Goal: Task Accomplishment & Management: Manage account settings

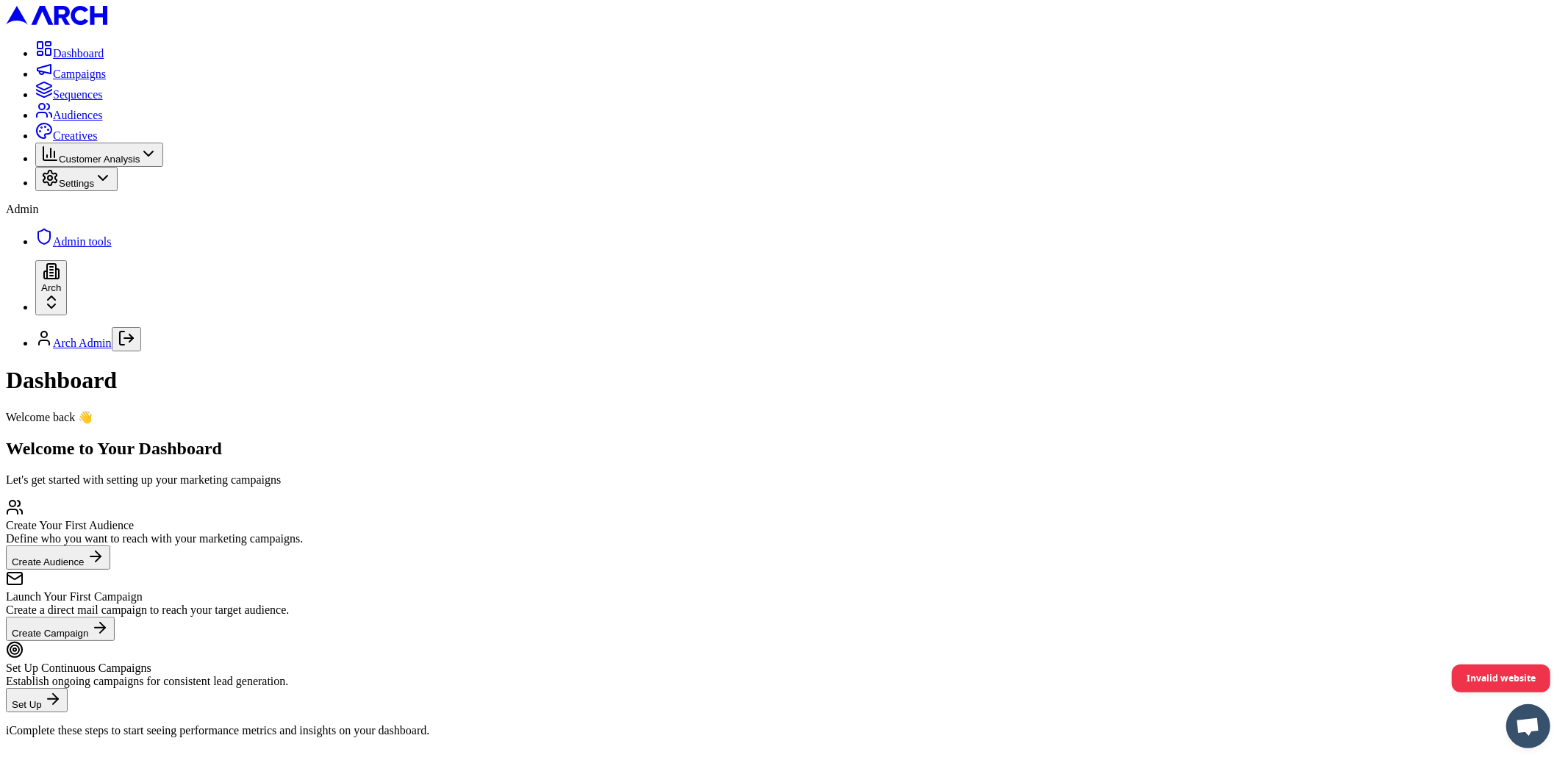
click at [103, 121] on span "Audiences" at bounding box center [78, 115] width 50 height 12
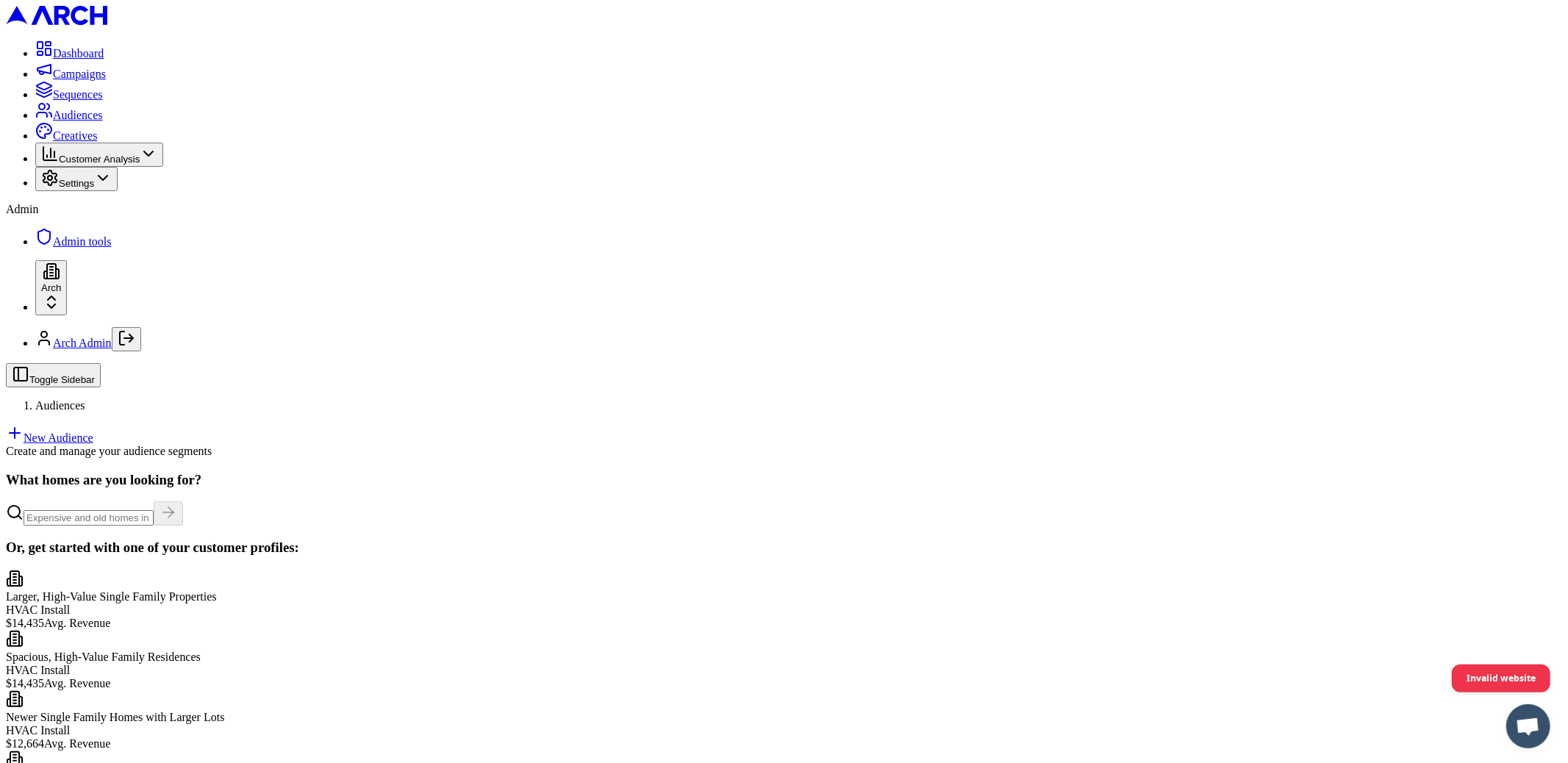
scroll to position [195, 0]
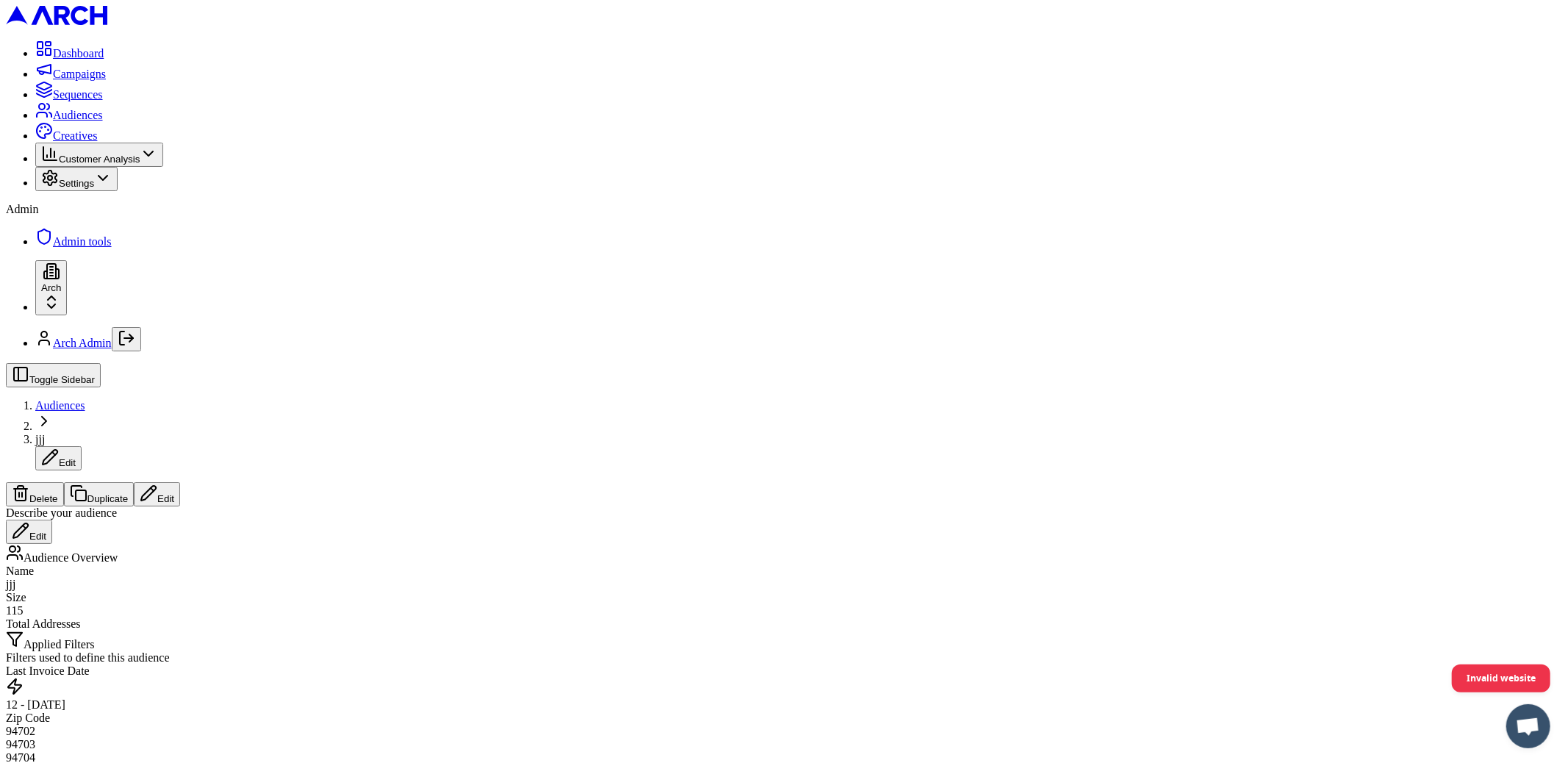
click at [180, 482] on button "Edit" at bounding box center [156, 495] width 46 height 25
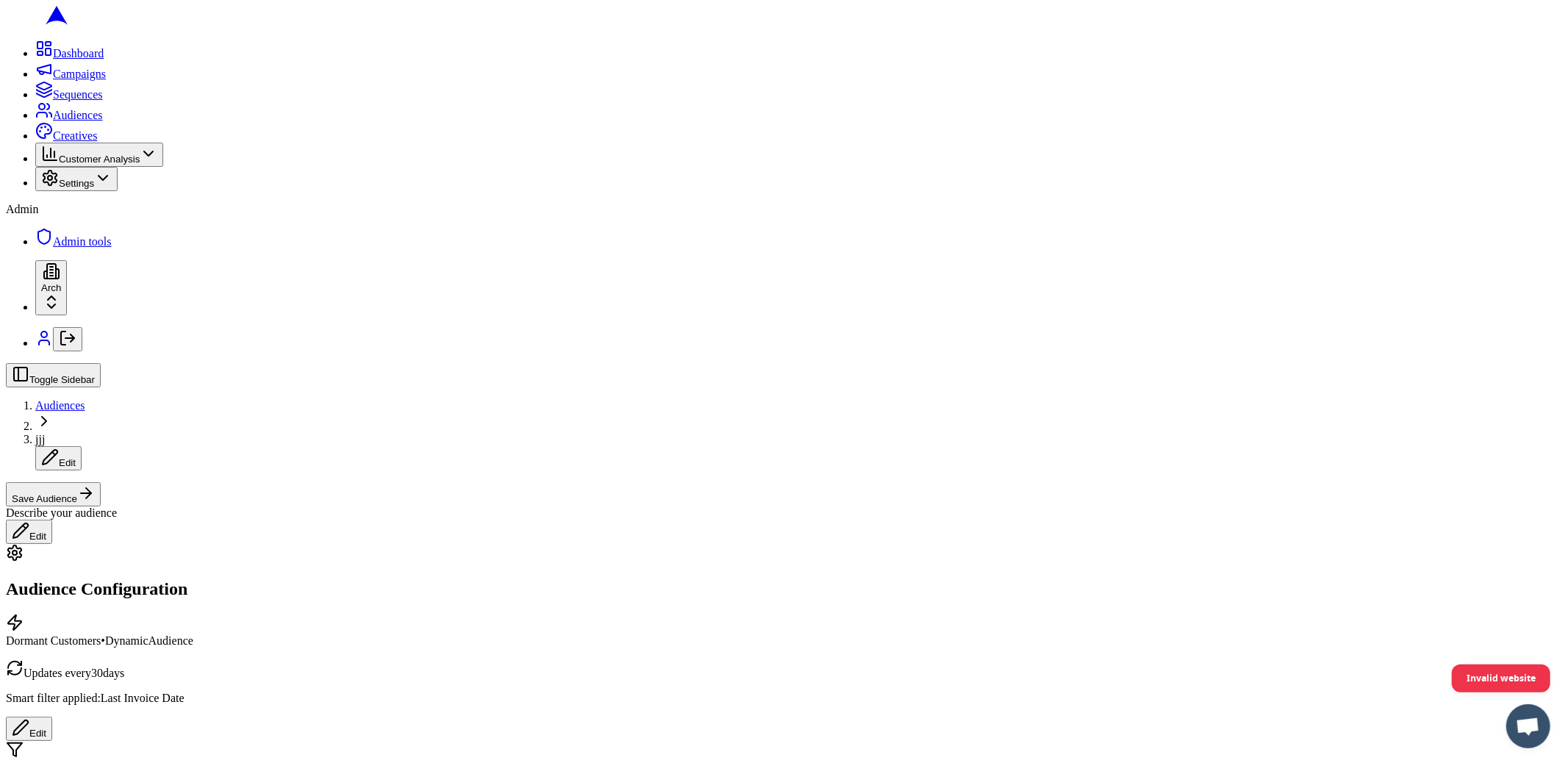
click at [100, 482] on button "Save Audience" at bounding box center [53, 495] width 95 height 25
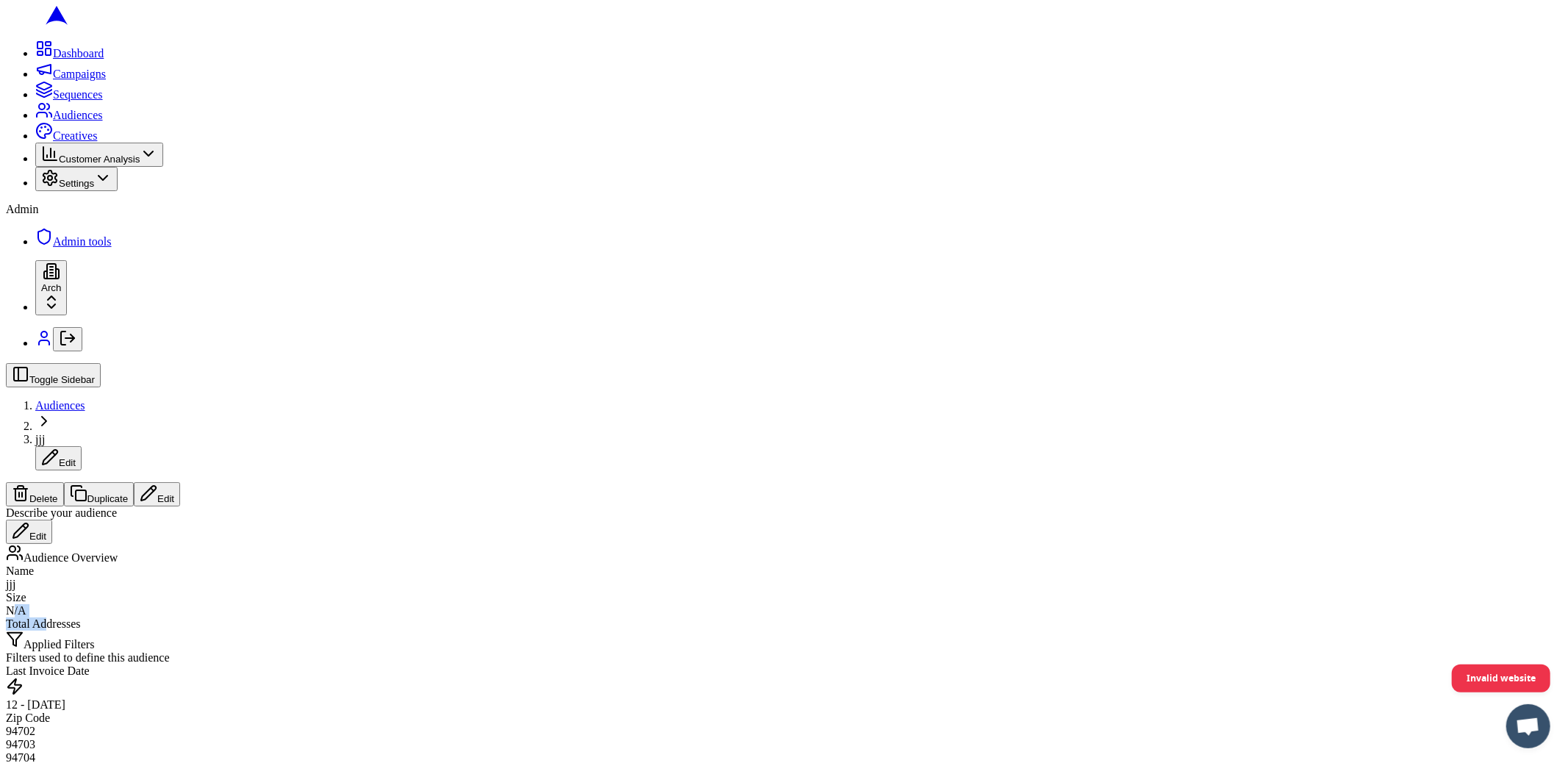
drag, startPoint x: 589, startPoint y: 195, endPoint x: 571, endPoint y: 183, distance: 21.6
click at [571, 591] on div "Size N/A Total Addresses" at bounding box center [784, 611] width 1557 height 40
drag, startPoint x: 571, startPoint y: 183, endPoint x: 536, endPoint y: 169, distance: 37.7
click at [568, 605] on div "N/A" at bounding box center [784, 611] width 1557 height 13
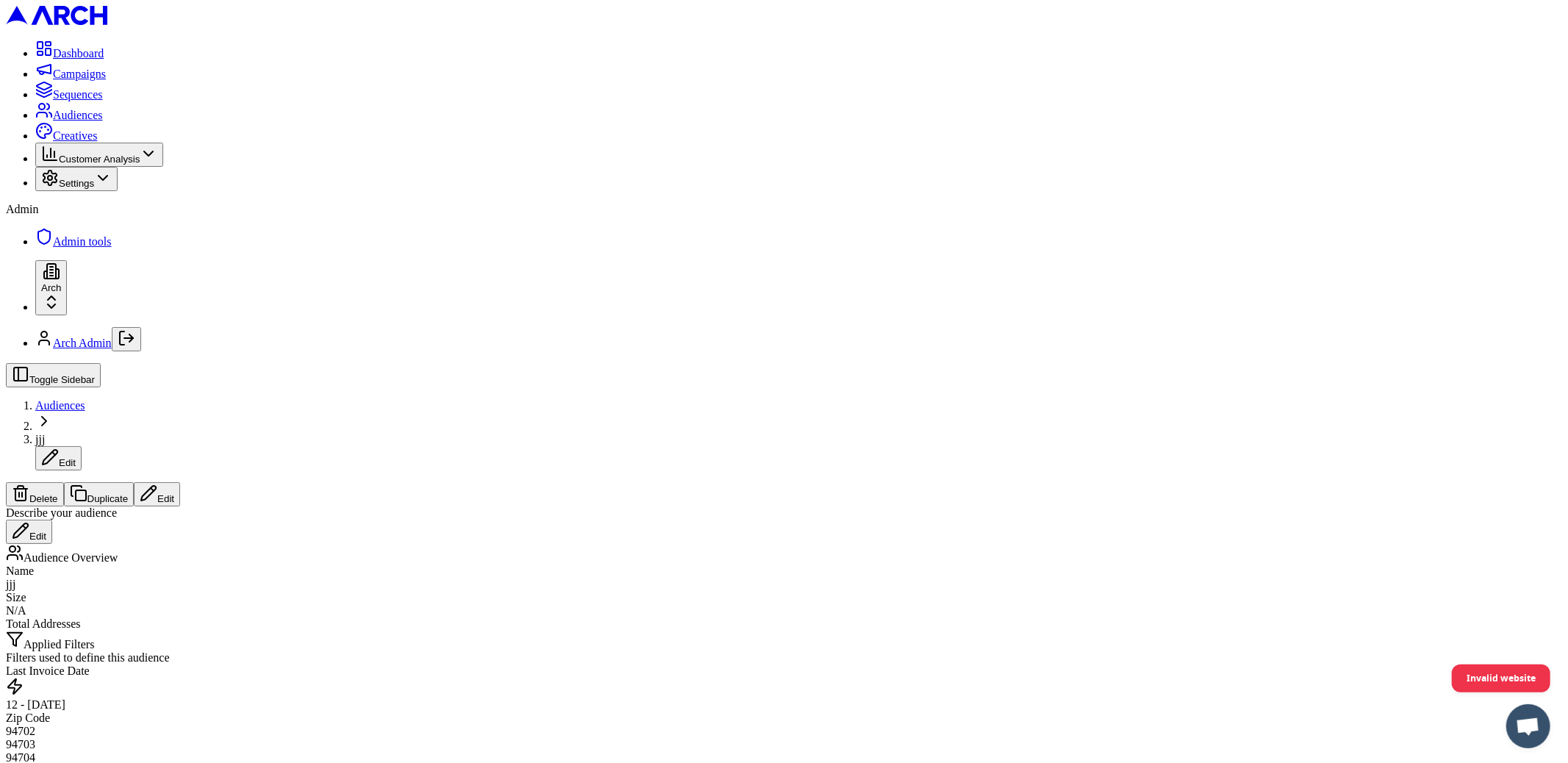
click at [59, 121] on span "Audiences" at bounding box center [78, 115] width 50 height 12
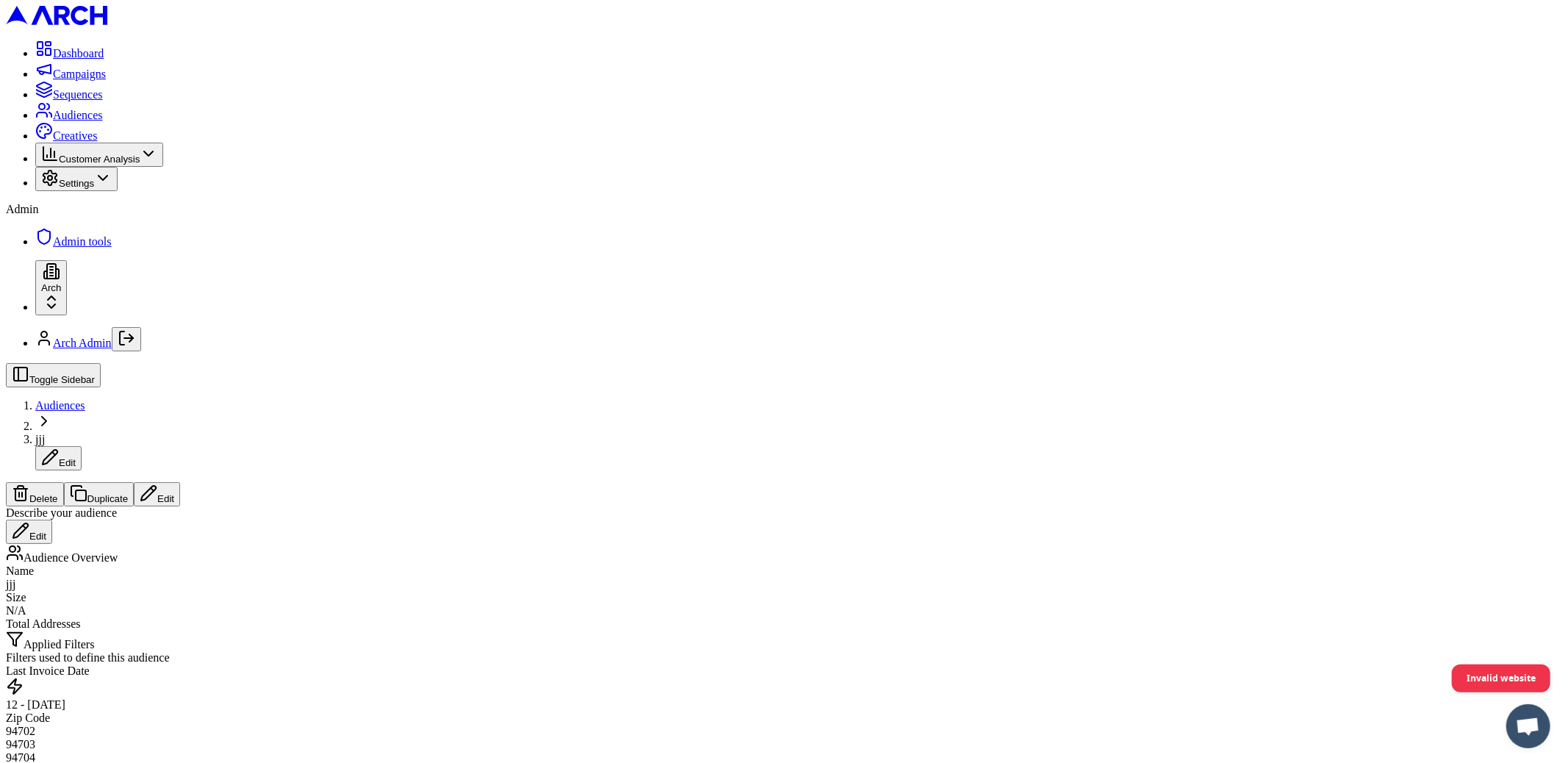
click at [180, 482] on button "Edit" at bounding box center [156, 495] width 46 height 25
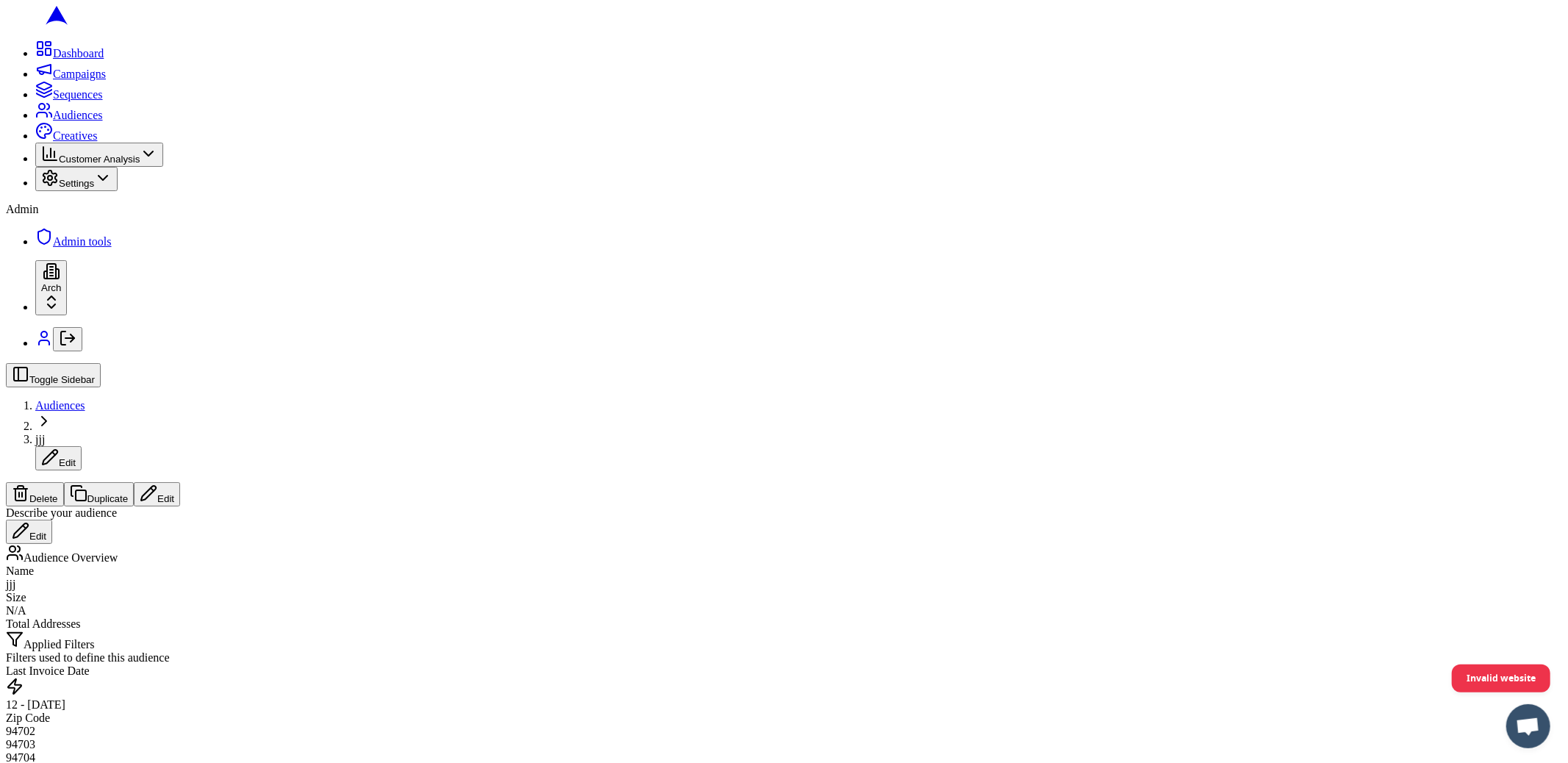
click at [180, 482] on button "Edit" at bounding box center [156, 495] width 46 height 25
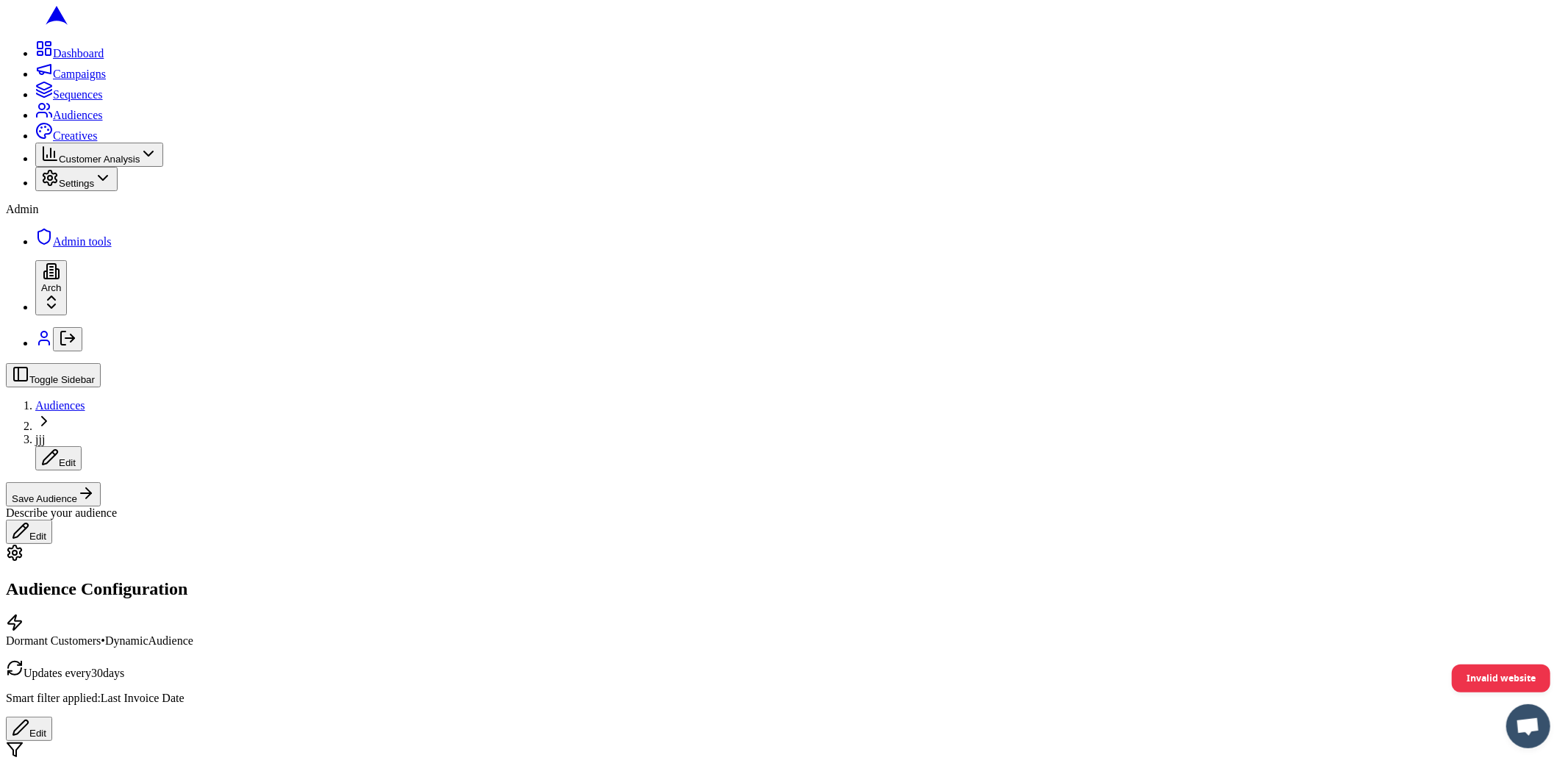
click at [52, 718] on button "Edit" at bounding box center [28, 730] width 46 height 25
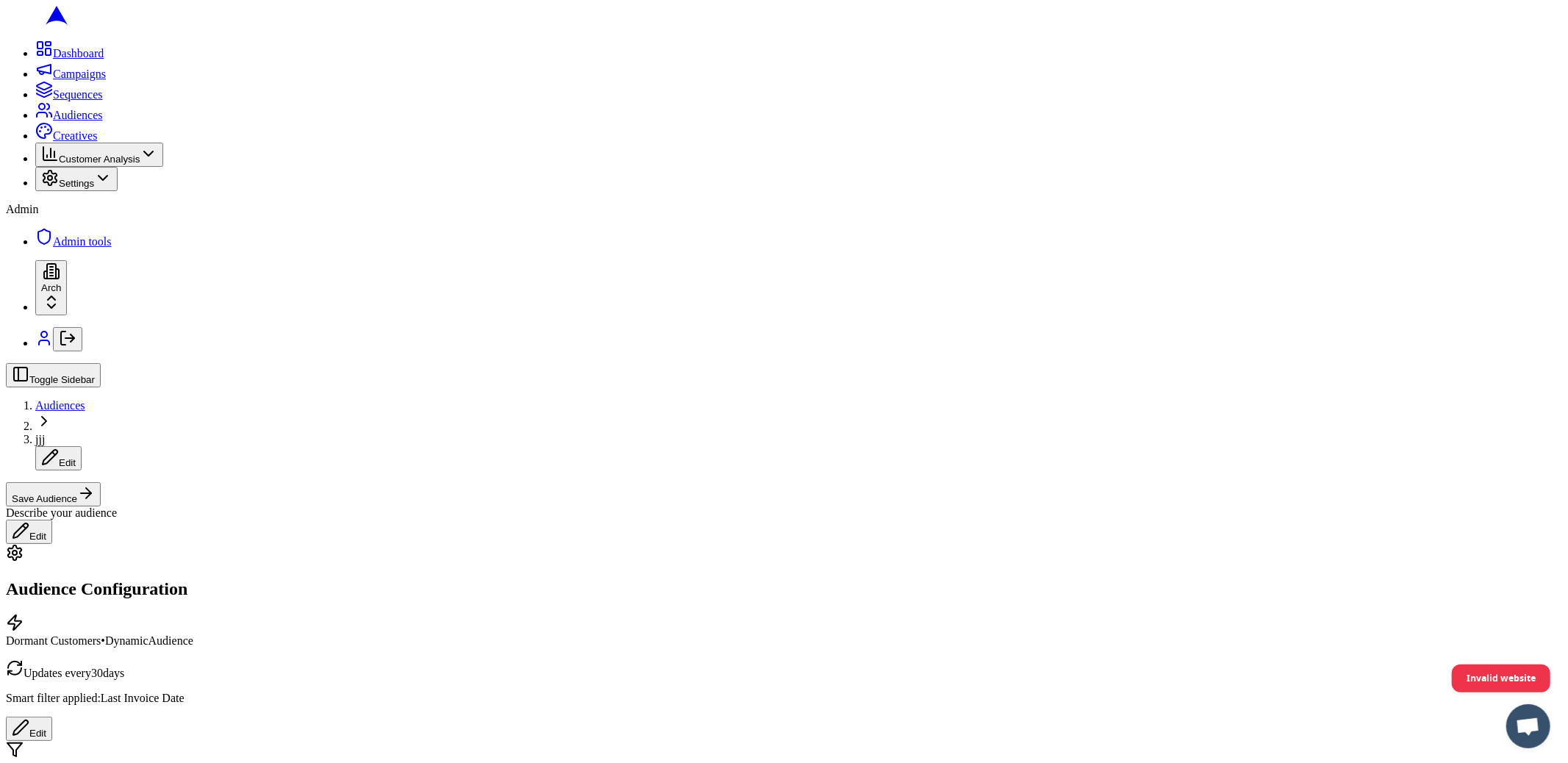
scroll to position [291, 0]
click at [264, 554] on button "Date Range" at bounding box center [233, 545] width 64 height 15
click at [205, 577] on input "19" at bounding box center [183, 570] width 41 height 15
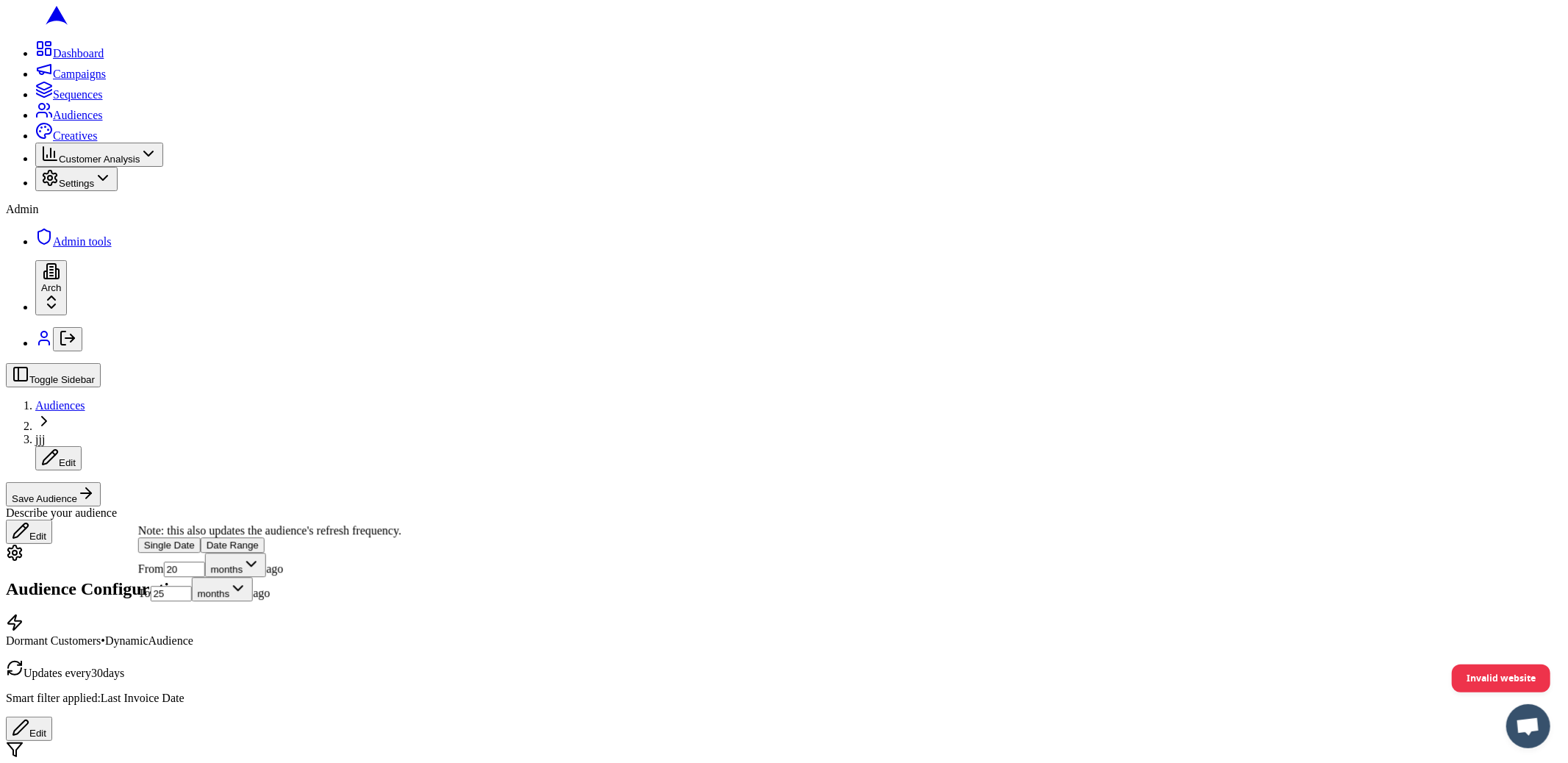
click at [205, 577] on input "20" at bounding box center [183, 570] width 41 height 15
click at [205, 577] on input "19" at bounding box center [183, 570] width 41 height 15
click at [205, 577] on input "18" at bounding box center [183, 570] width 41 height 15
click at [205, 577] on input "17" at bounding box center [183, 570] width 41 height 15
click at [205, 577] on input "16" at bounding box center [183, 570] width 41 height 15
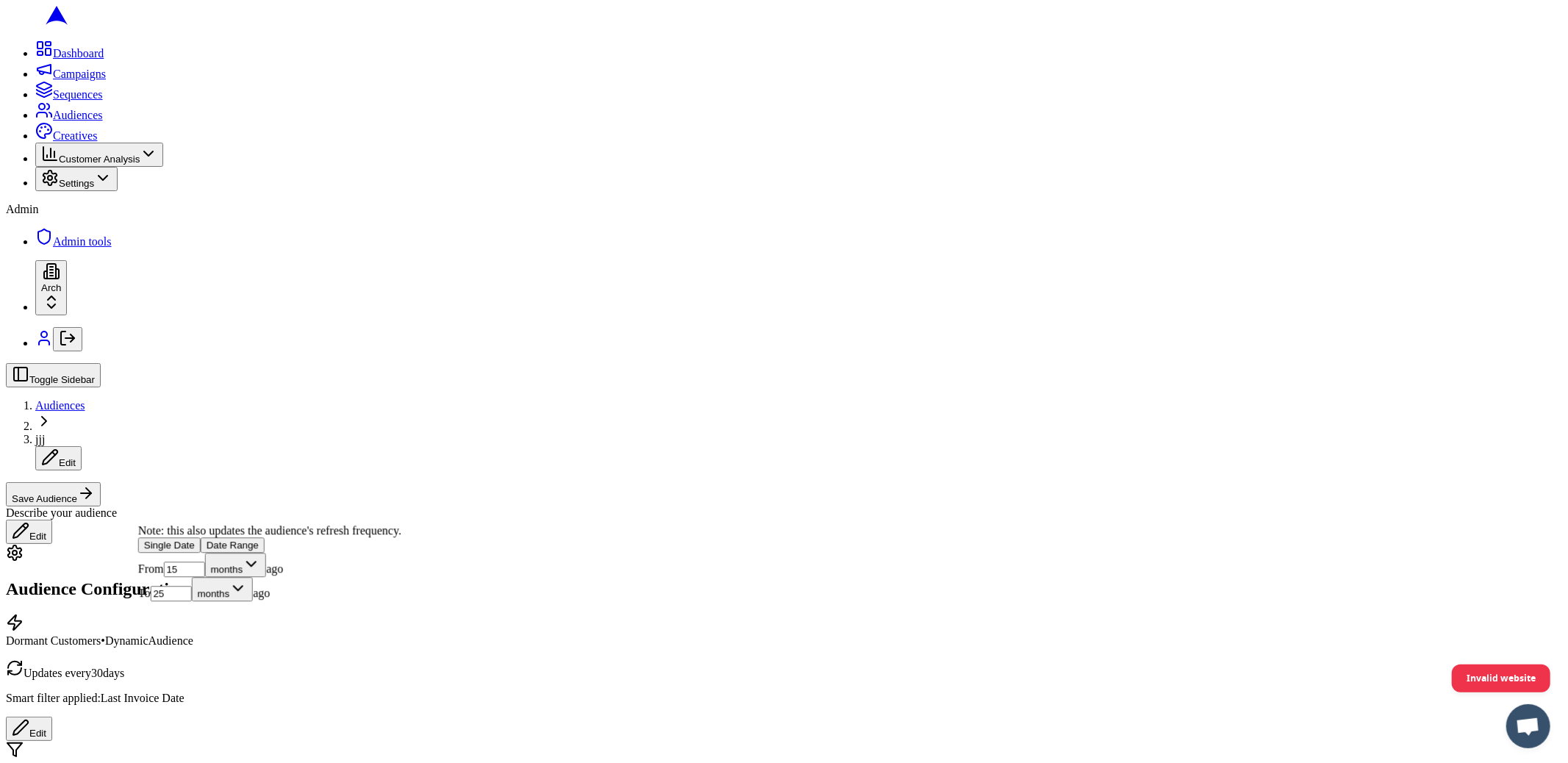
click at [205, 577] on input "15" at bounding box center [183, 570] width 41 height 15
click at [205, 577] on input "14" at bounding box center [183, 570] width 41 height 15
click at [205, 577] on input "13" at bounding box center [183, 570] width 41 height 15
type input "12"
click at [205, 577] on input "12" at bounding box center [183, 570] width 41 height 15
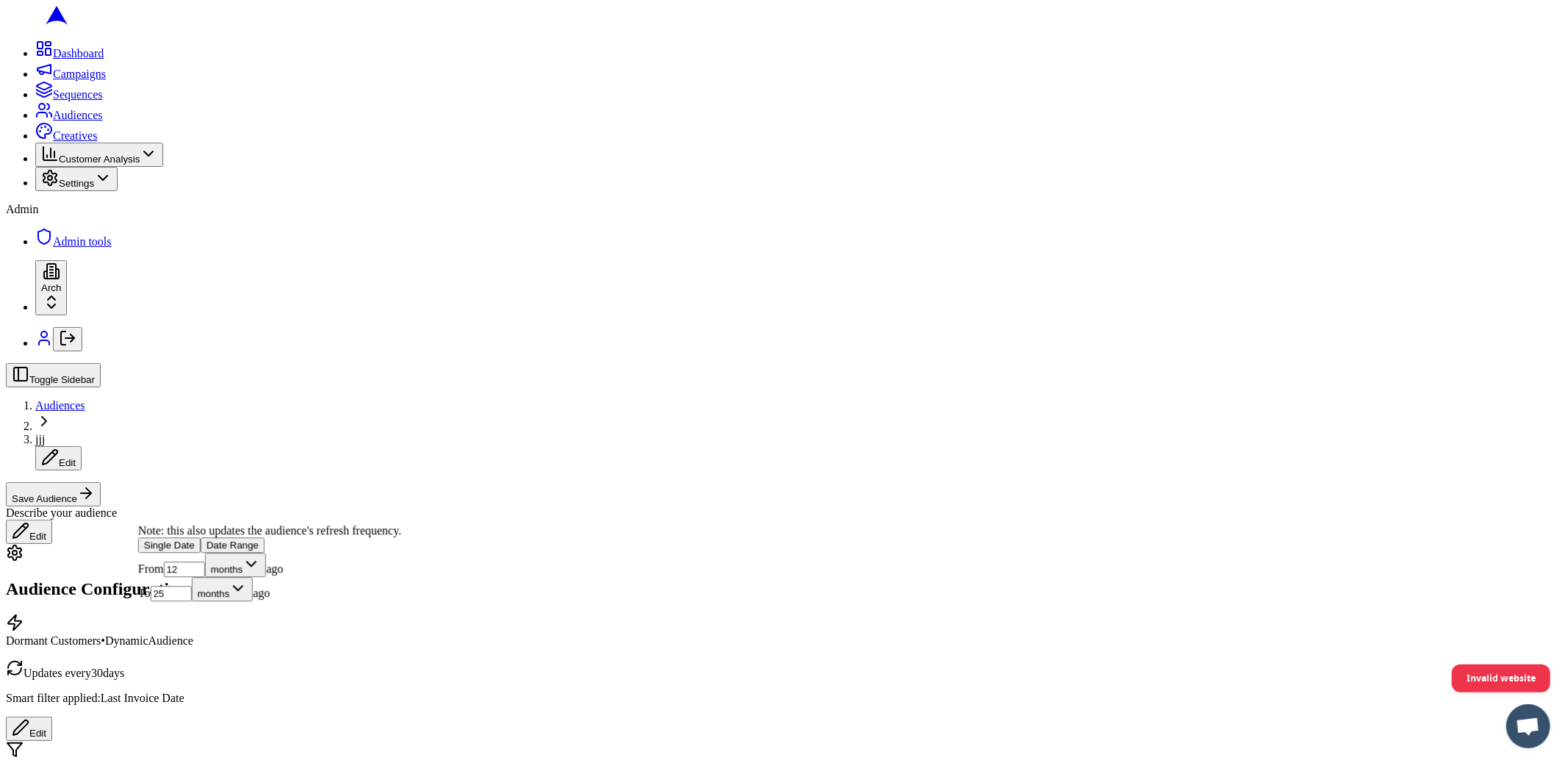
click at [100, 482] on button "Save Audience" at bounding box center [53, 495] width 95 height 25
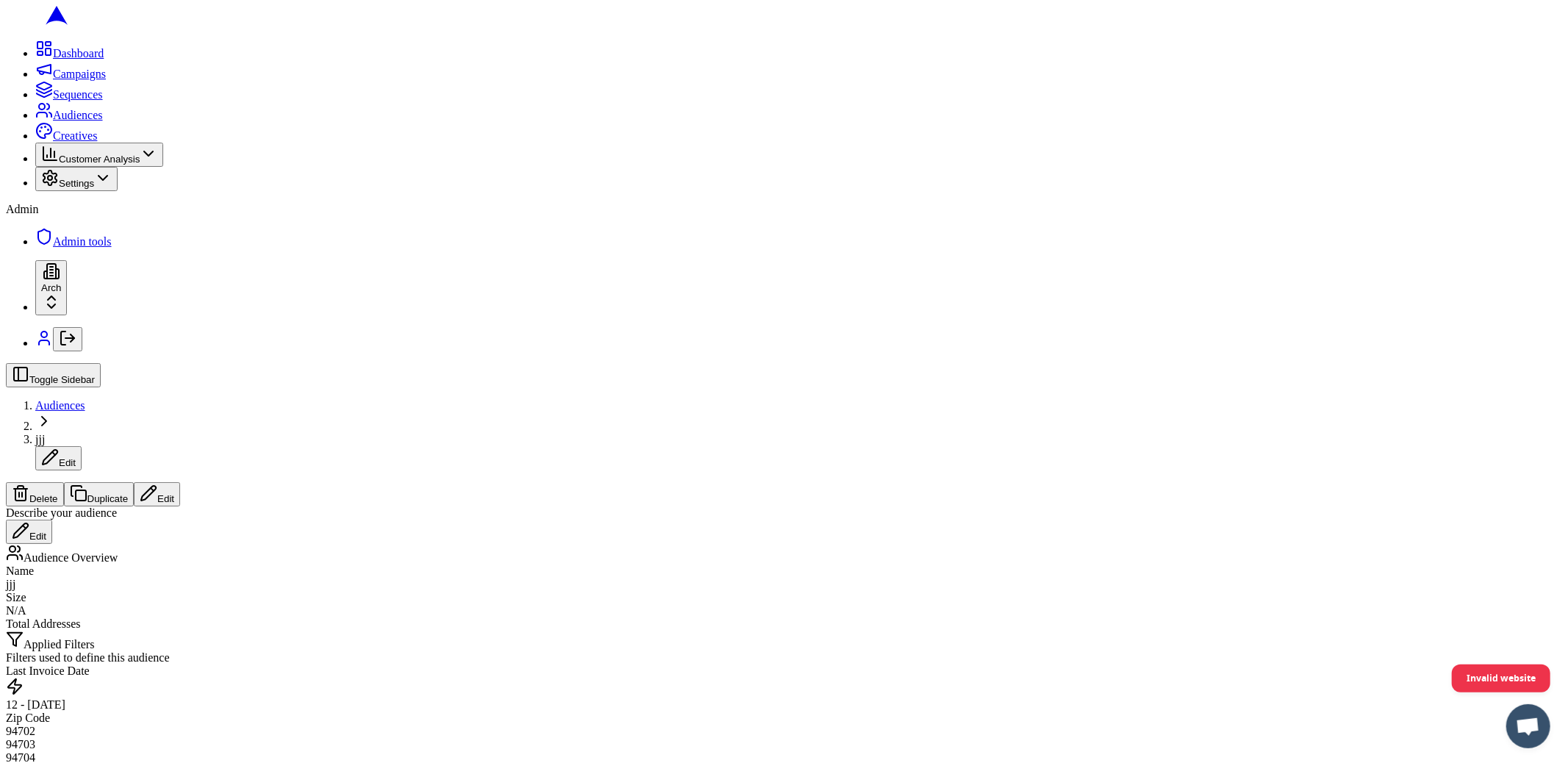
click at [180, 482] on button "Edit" at bounding box center [156, 495] width 46 height 25
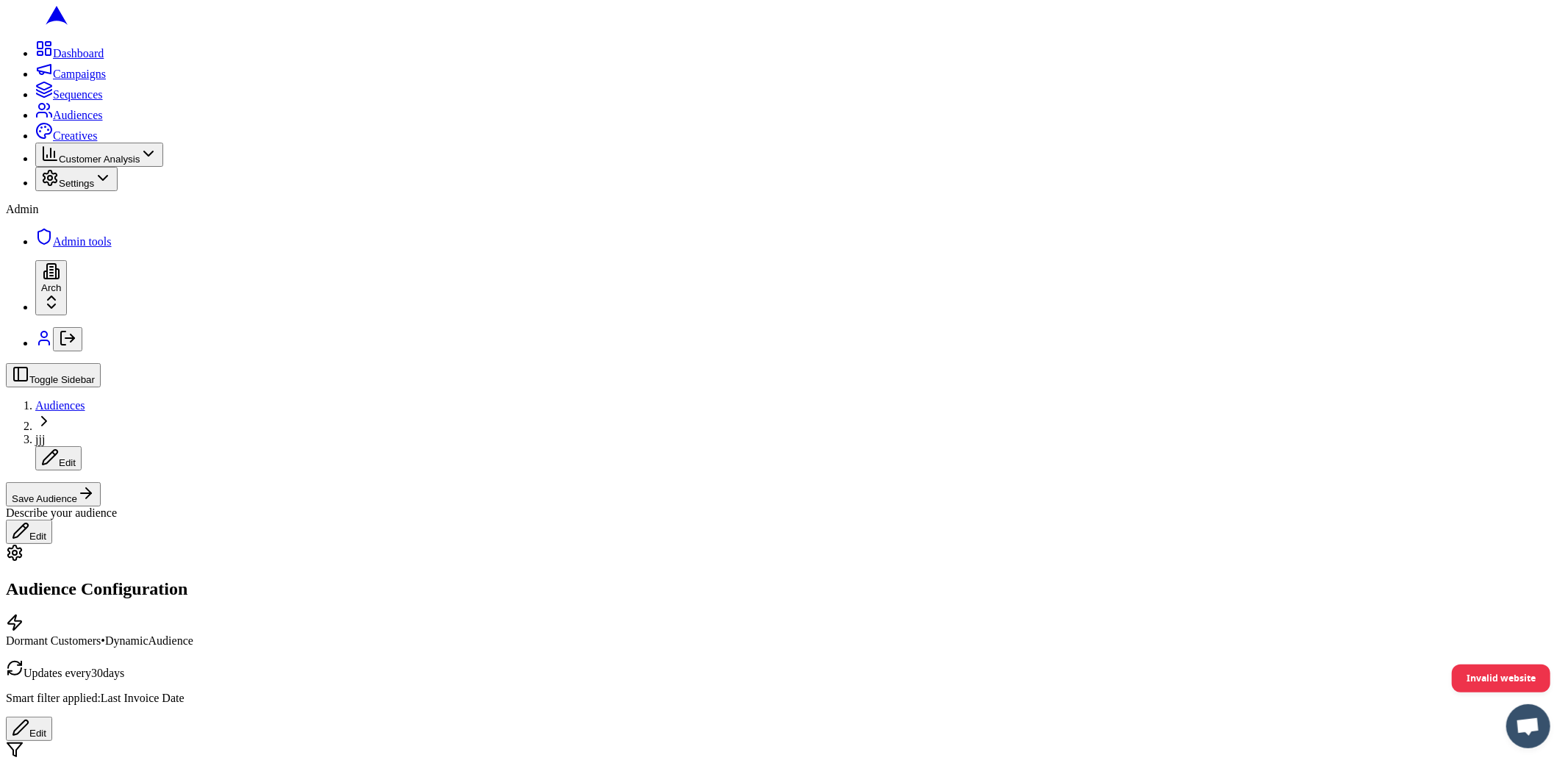
scroll to position [547, 0]
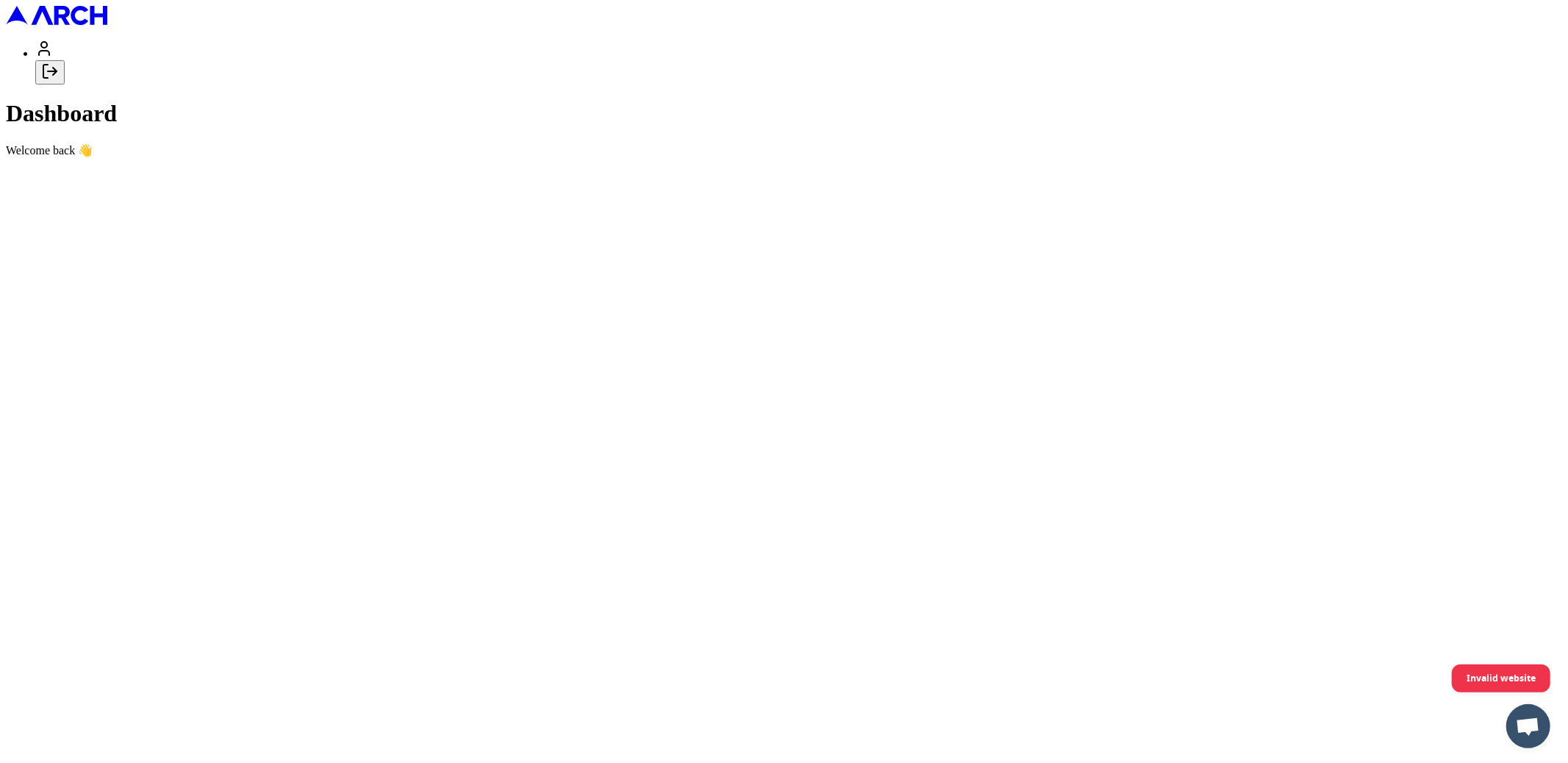
click at [59, 81] on icon "Log out" at bounding box center [49, 71] width 18 height 18
type input "[PERSON_NAME][EMAIL_ADDRESS][DOMAIN_NAME]"
